Goal: Transaction & Acquisition: Purchase product/service

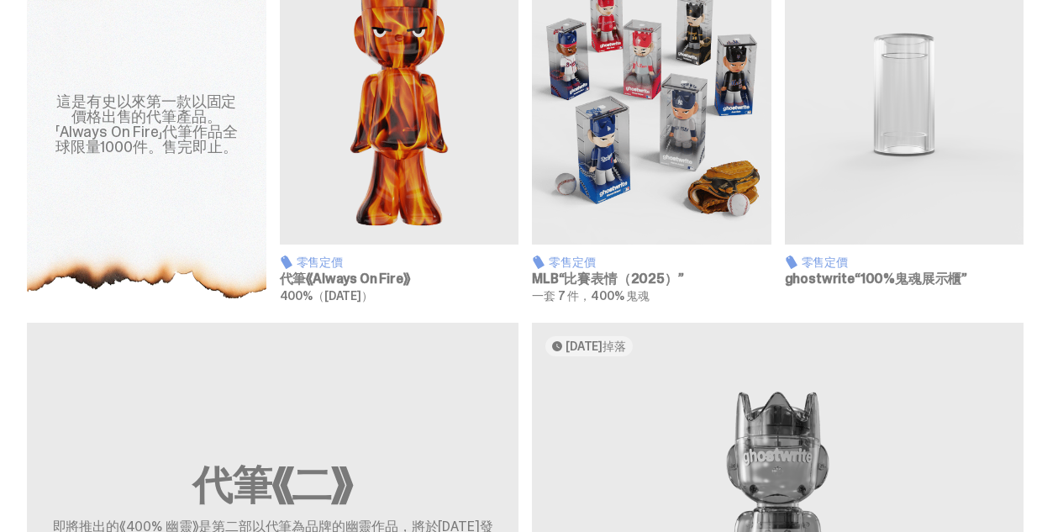
scroll to position [596, 0]
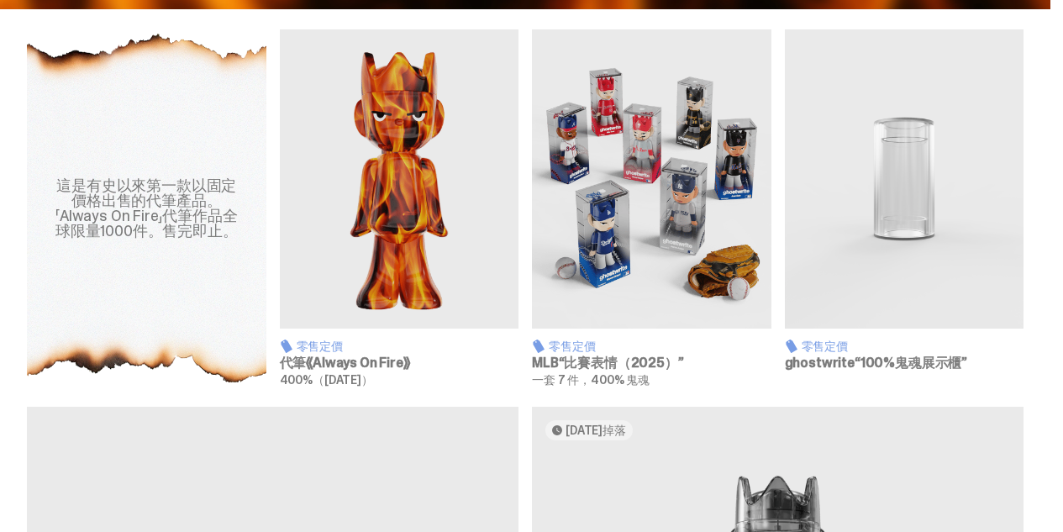
click at [649, 270] on img at bounding box center [651, 178] width 239 height 299
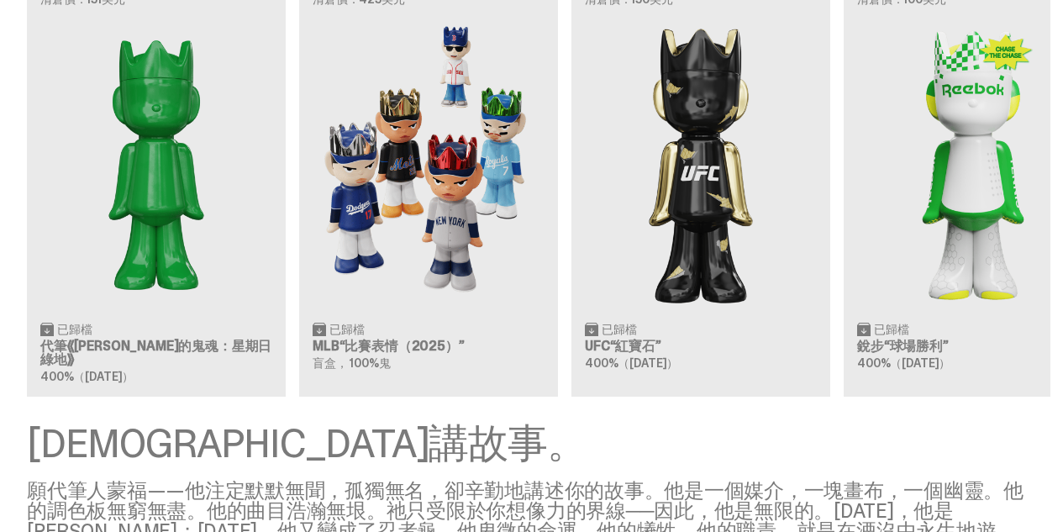
scroll to position [1471, 0]
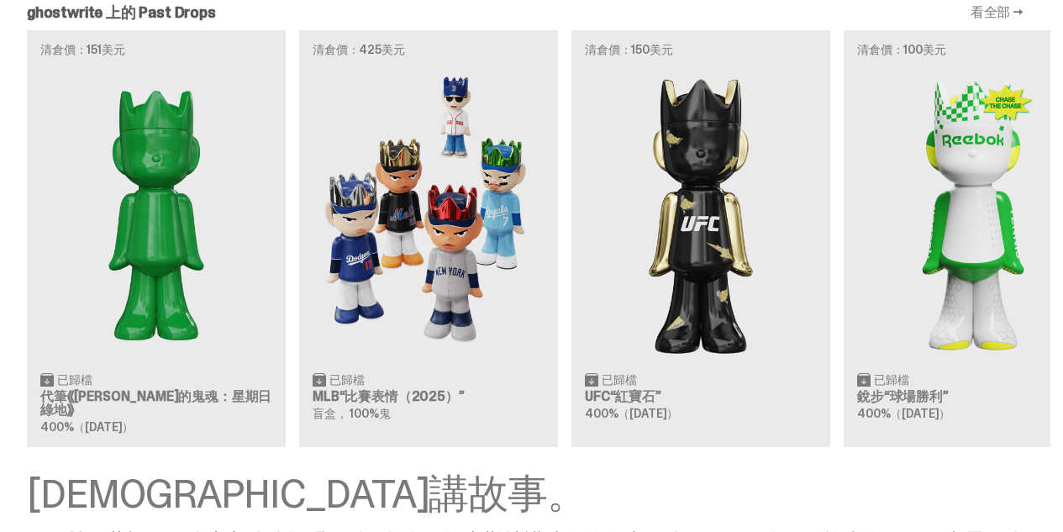
click at [462, 195] on div "清倉價：151美元 已歸檔 代筆《[PERSON_NAME]的鬼魂：星期日綠地》 400%（[DATE]） 清倉價：425美元 已歸檔 MLB“比賽表情（20…" at bounding box center [525, 238] width 1050 height 417
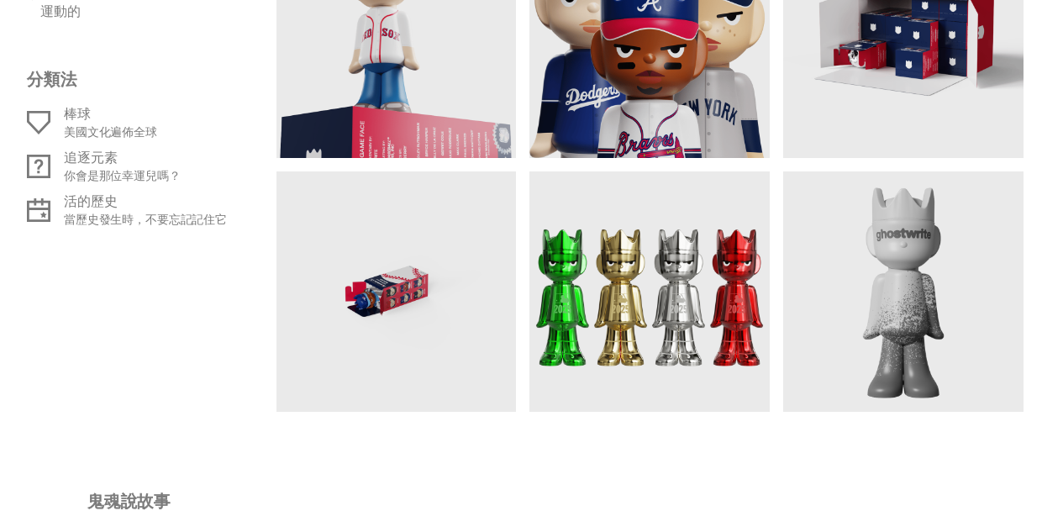
scroll to position [1344, 0]
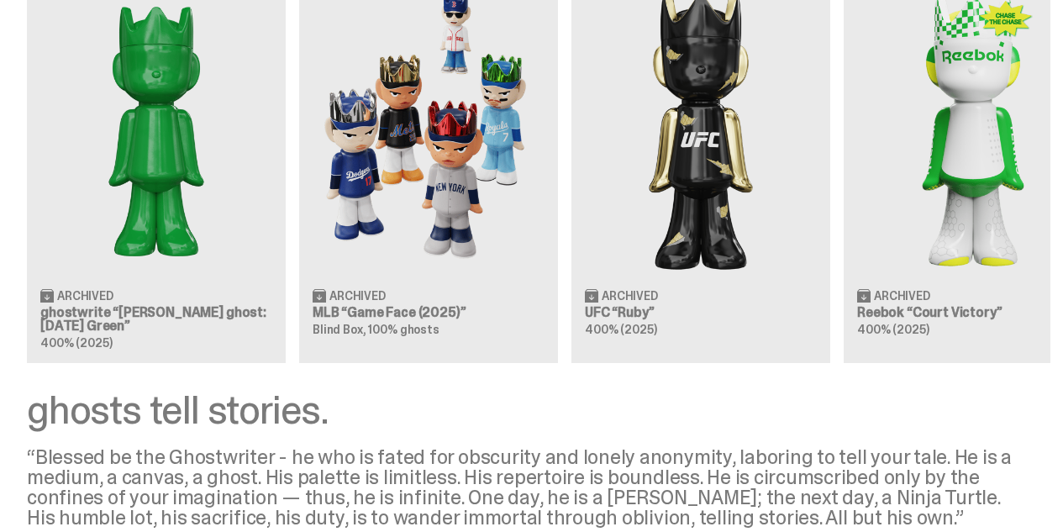
scroll to position [1471, 0]
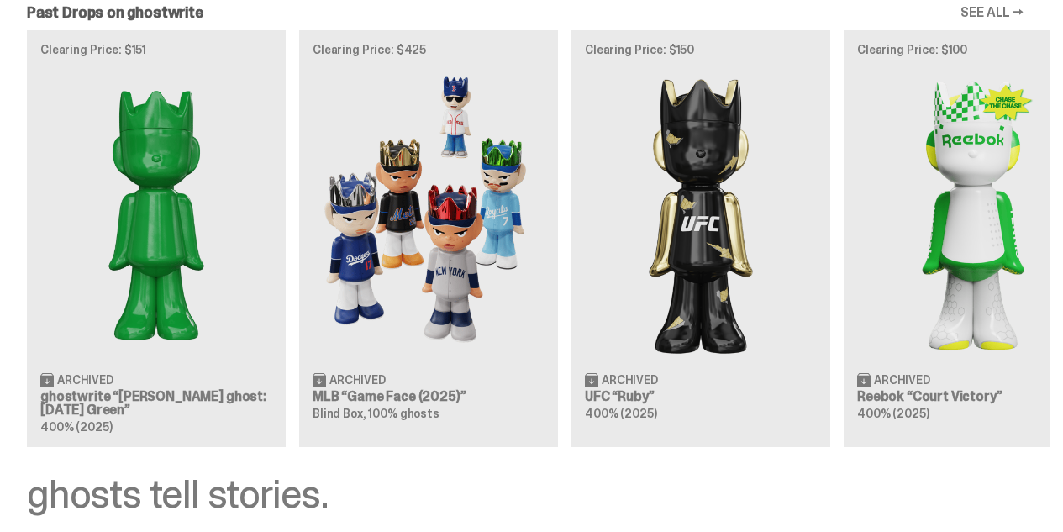
click at [484, 228] on div "Clearing Price: $151 Archived ghostwrite “[PERSON_NAME] ghost: [DATE] Green” 40…" at bounding box center [525, 238] width 1050 height 417
